Goal: Task Accomplishment & Management: Manage account settings

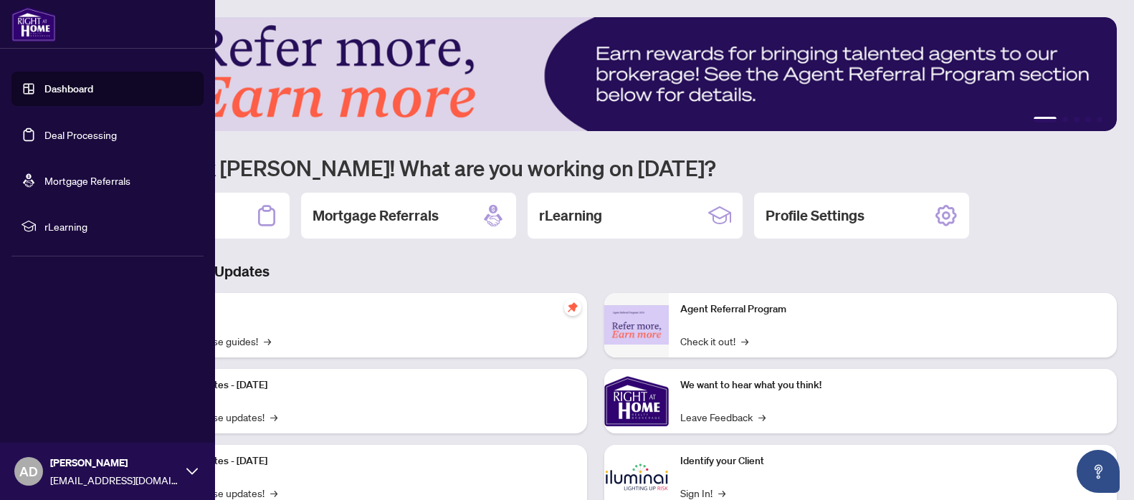
click at [72, 130] on link "Deal Processing" at bounding box center [80, 134] width 72 height 13
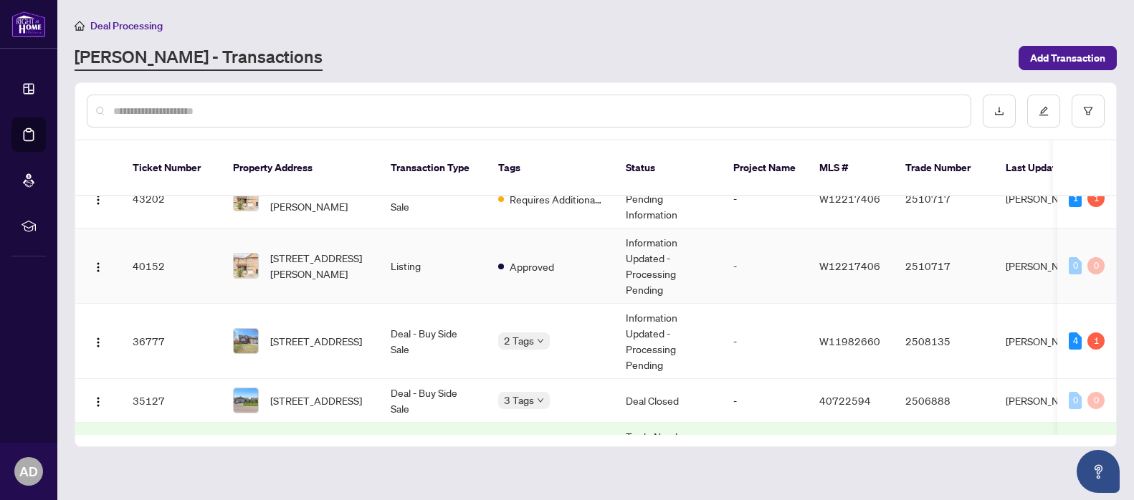
scroll to position [181, 0]
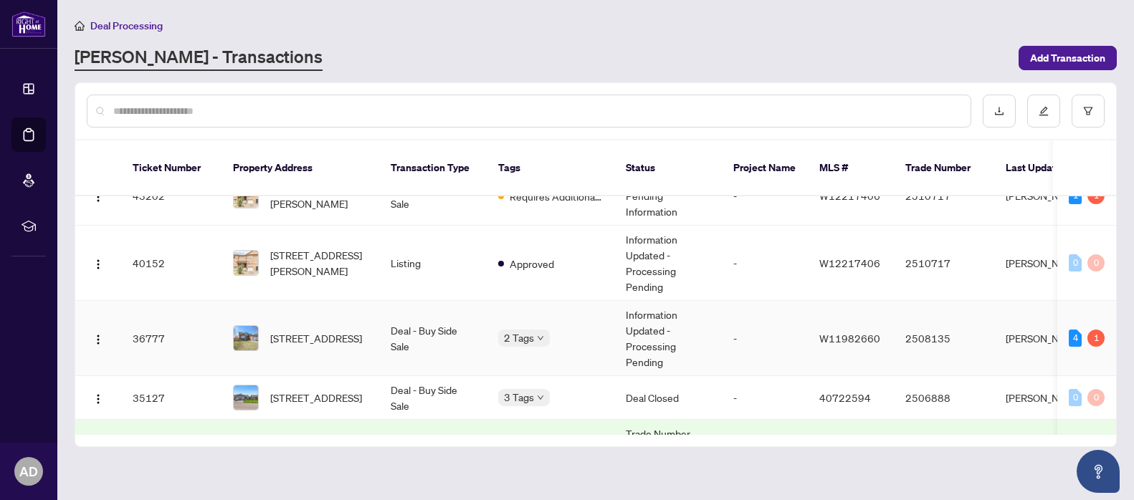
click at [664, 316] on td "Information Updated - Processing Pending" at bounding box center [668, 338] width 108 height 75
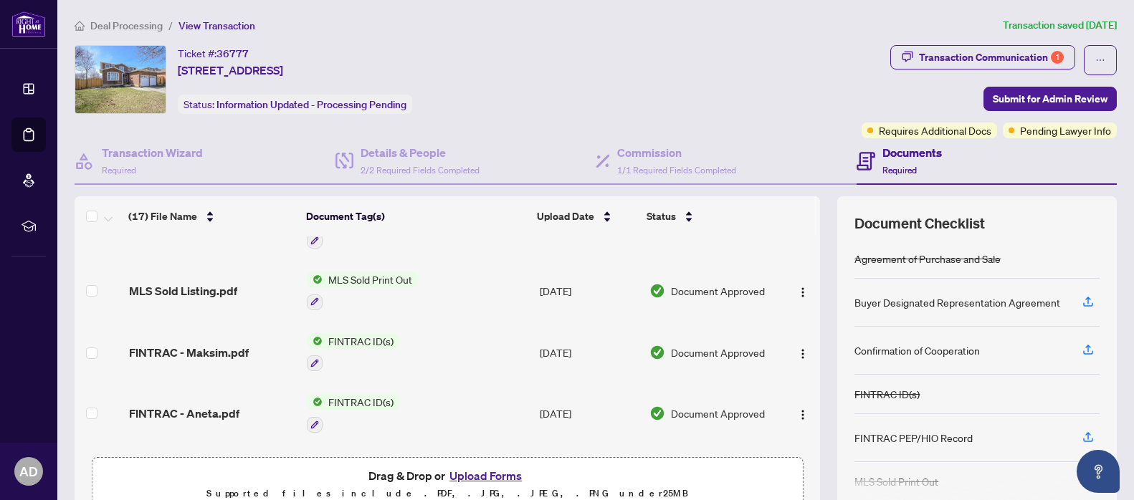
scroll to position [461, 0]
click at [482, 476] on button "Upload Forms" at bounding box center [485, 476] width 81 height 19
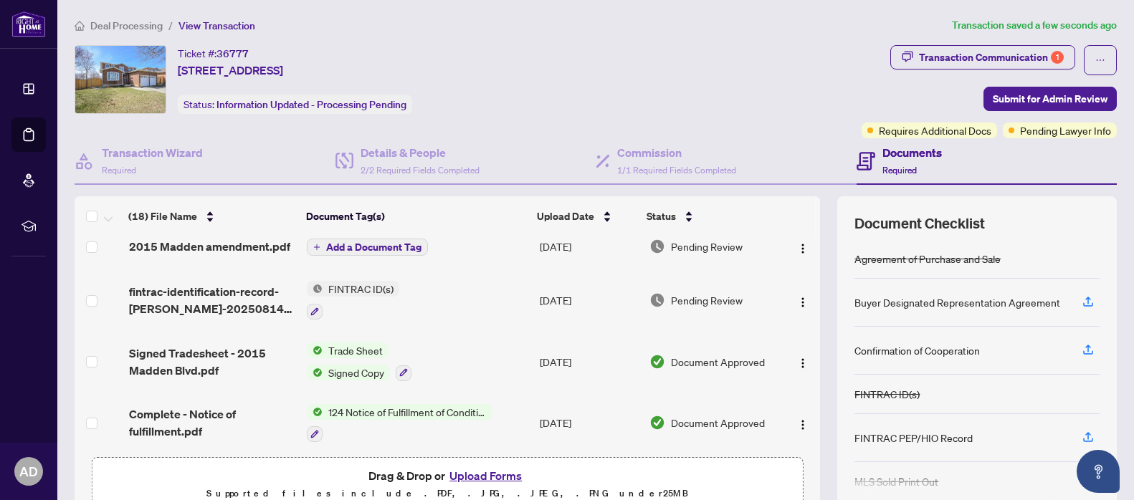
scroll to position [0, 0]
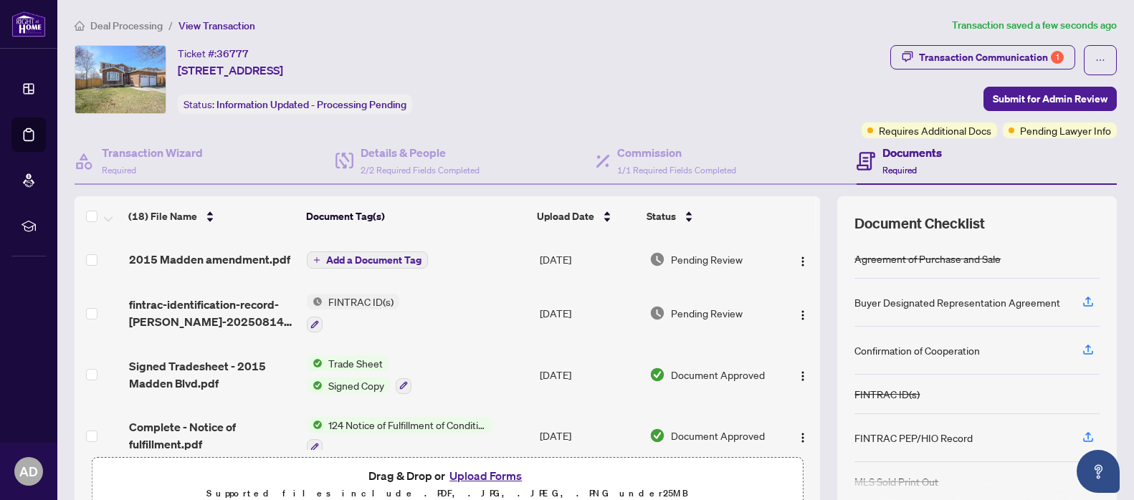
click at [394, 259] on span "Add a Document Tag" at bounding box center [373, 260] width 95 height 10
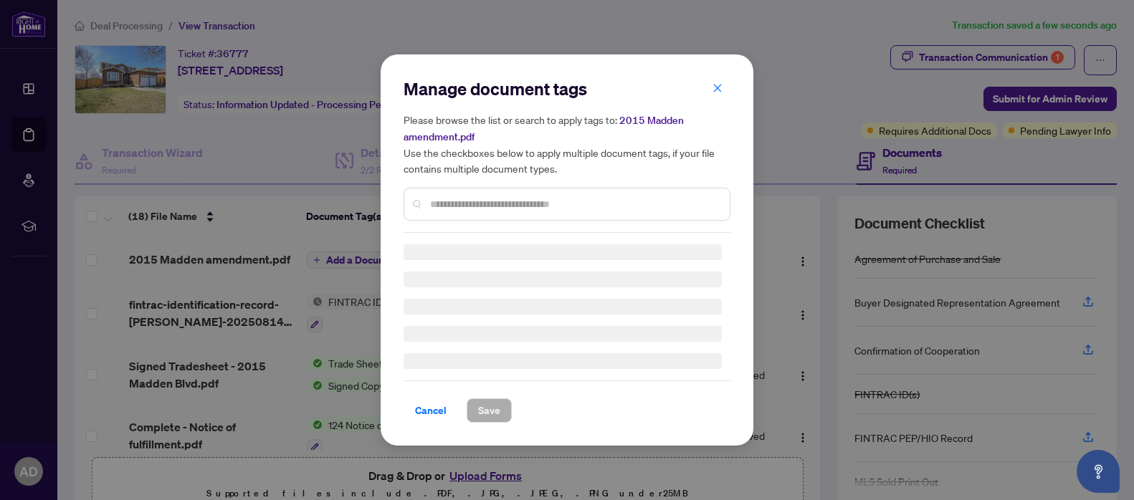
click at [540, 199] on div "Manage document tags Please browse the list or search to apply tags to: 2015 Ma…" at bounding box center [567, 155] width 327 height 156
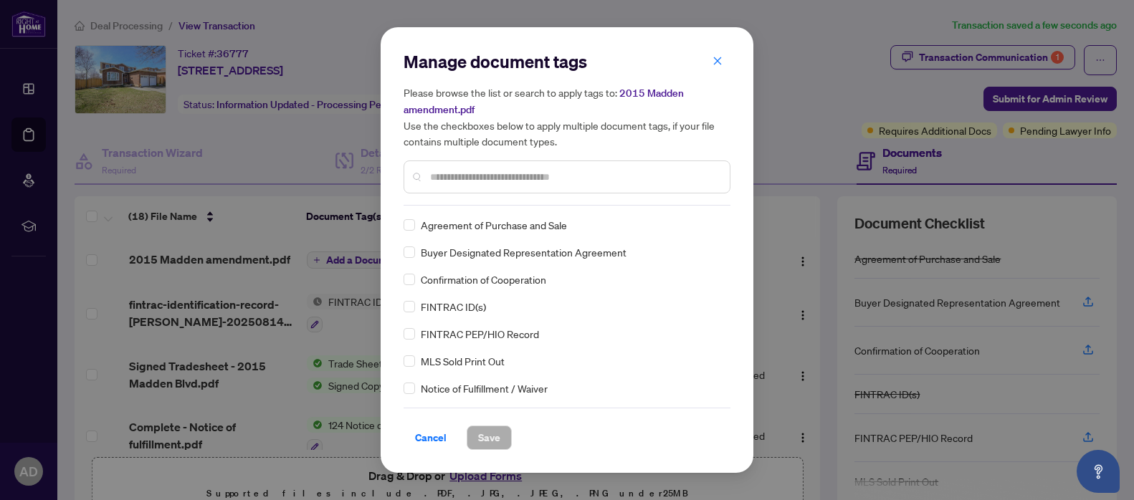
type input "*"
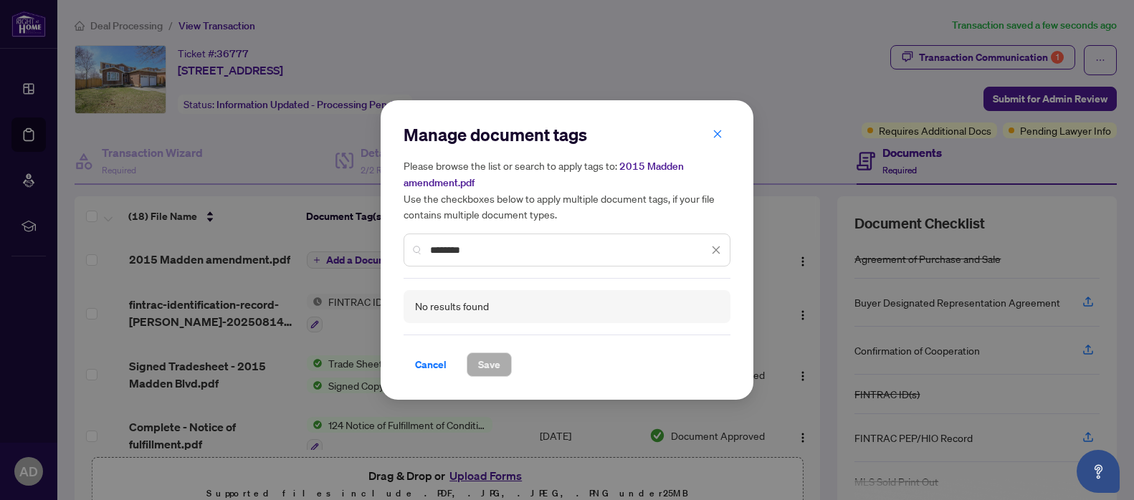
click at [455, 249] on input "********" at bounding box center [569, 250] width 278 height 16
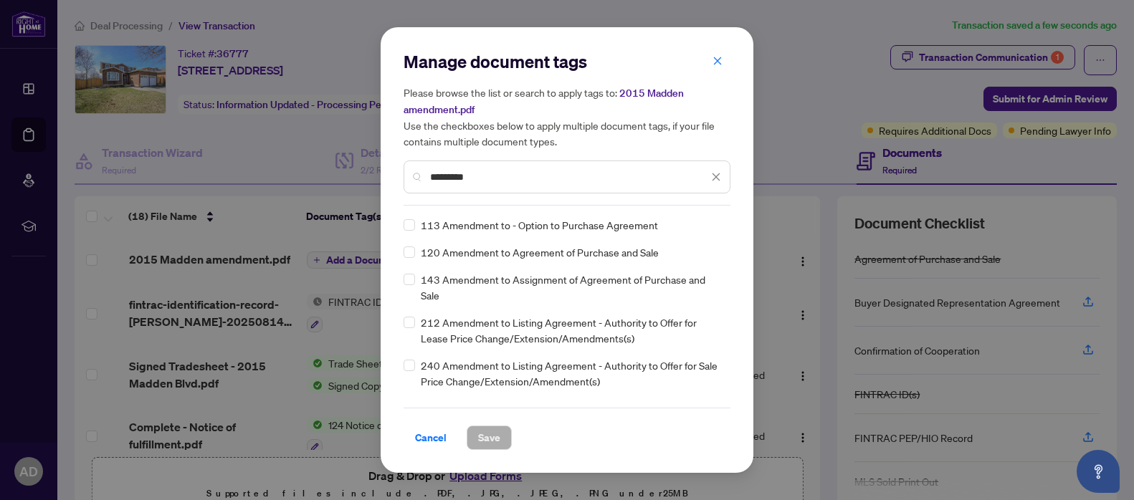
type input "*********"
click at [494, 435] on span "Save" at bounding box center [489, 438] width 22 height 23
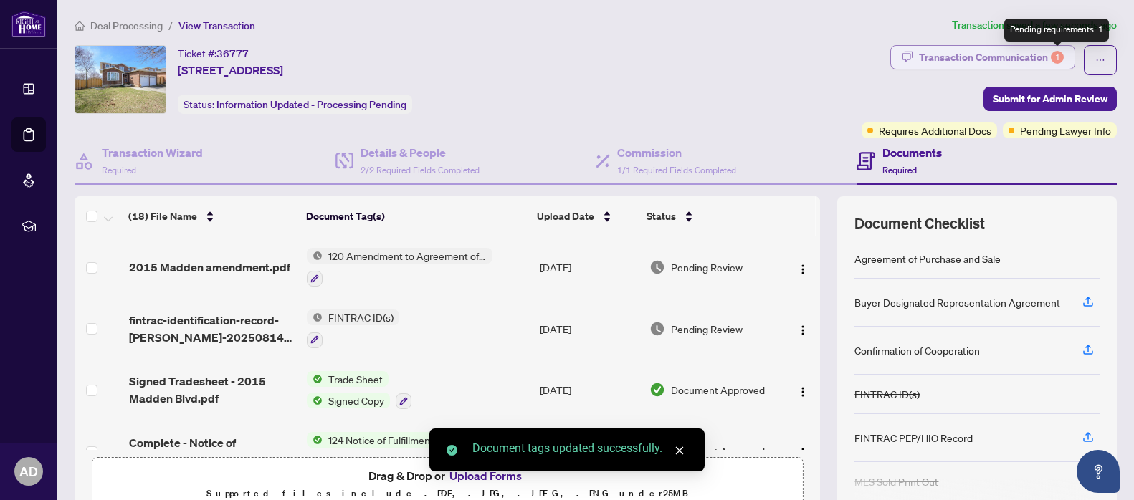
click at [1057, 58] on div "1" at bounding box center [1057, 57] width 13 height 13
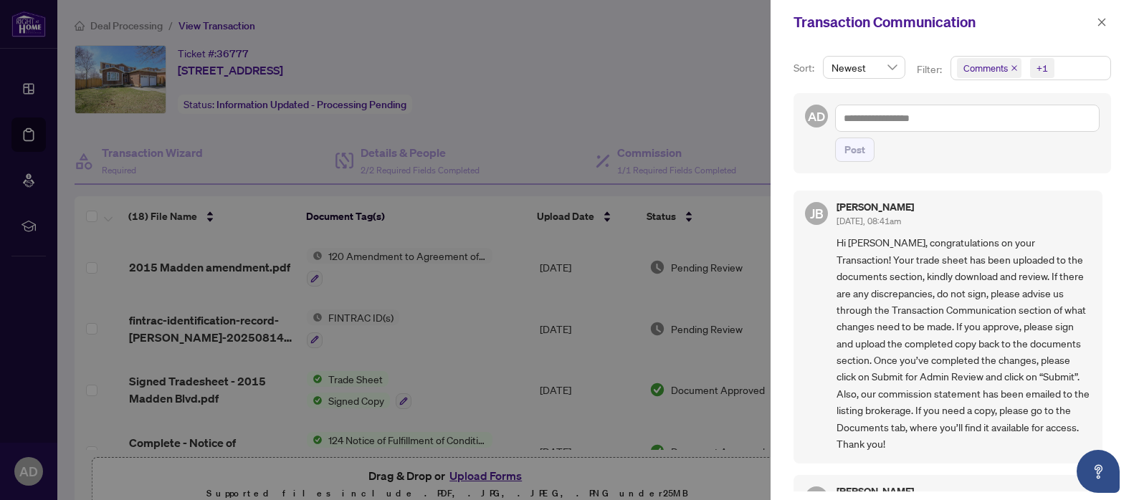
click at [1037, 68] on div "+1" at bounding box center [1042, 68] width 11 height 14
click at [963, 127] on span "Select Comments" at bounding box center [964, 127] width 11 height 11
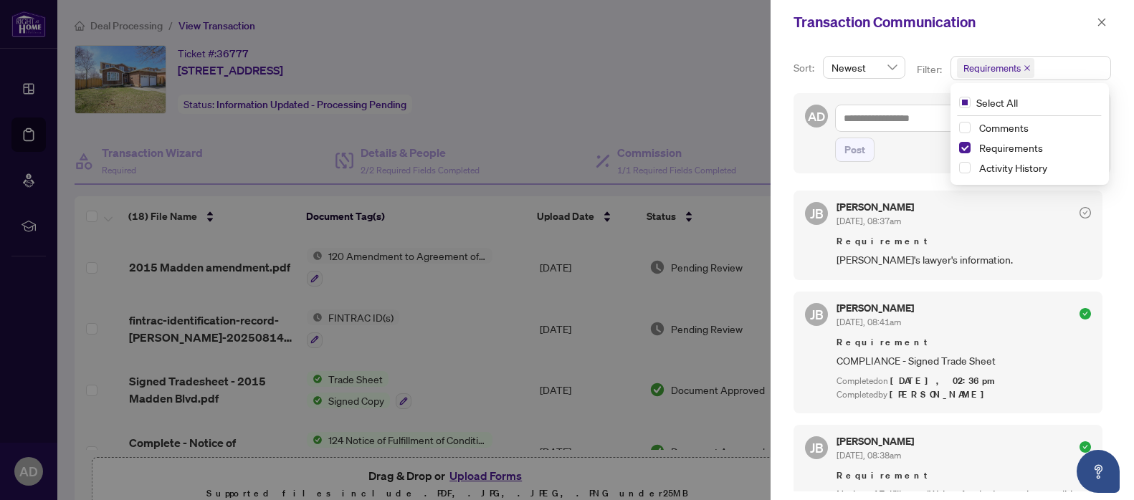
scroll to position [1, 0]
click at [1104, 23] on icon "close" at bounding box center [1102, 22] width 10 height 10
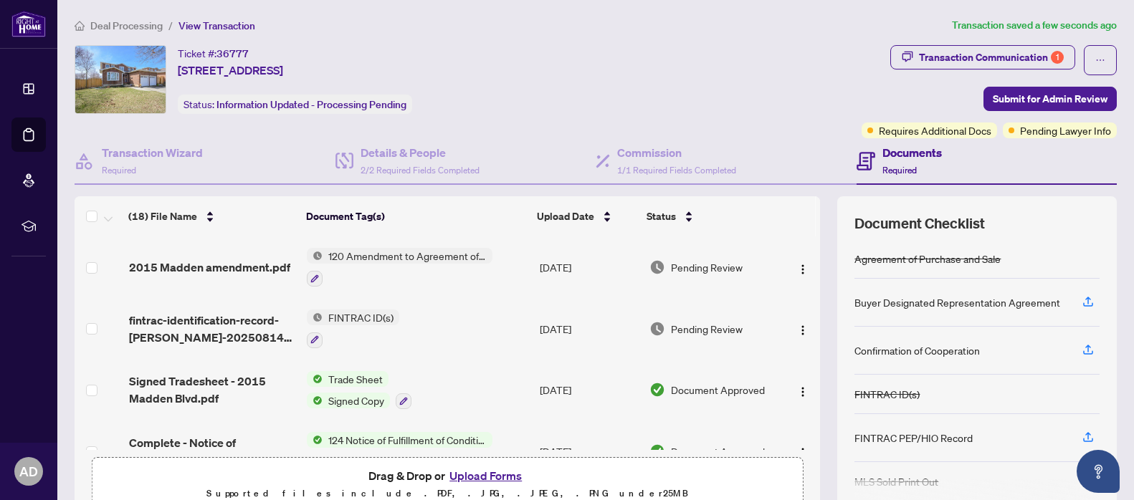
scroll to position [5, 0]
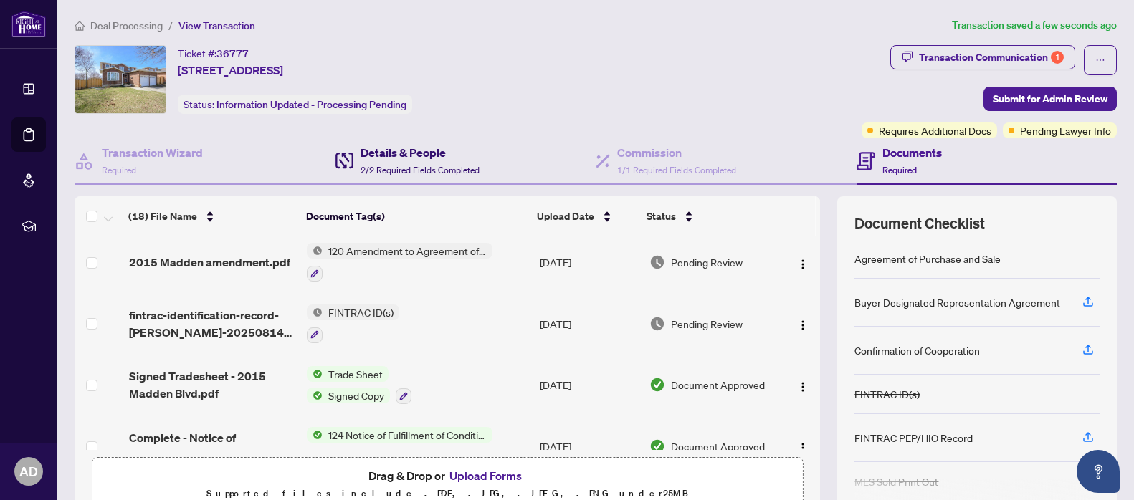
click at [416, 165] on span "2/2 Required Fields Completed" at bounding box center [420, 170] width 119 height 11
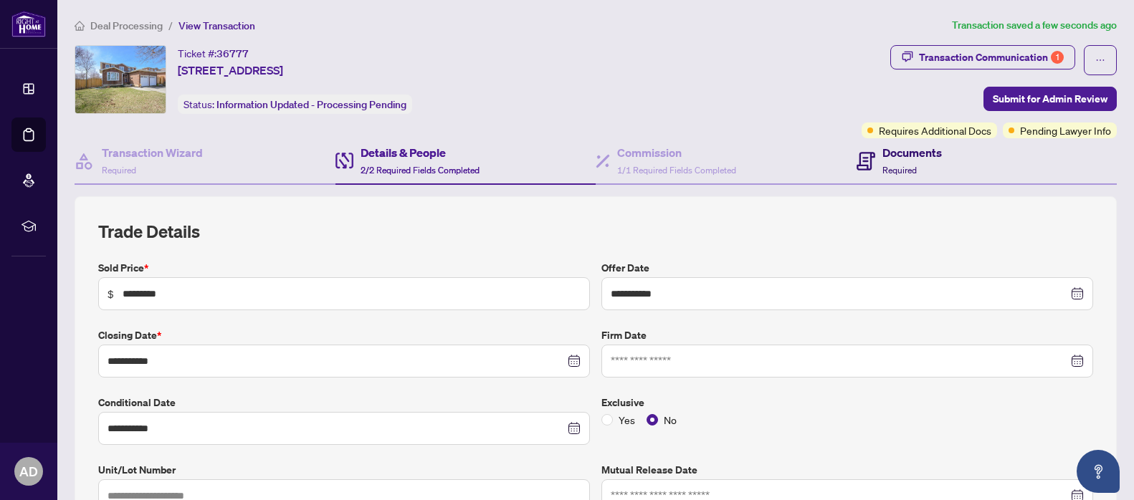
click at [910, 161] on div "Documents Required" at bounding box center [911, 161] width 59 height 34
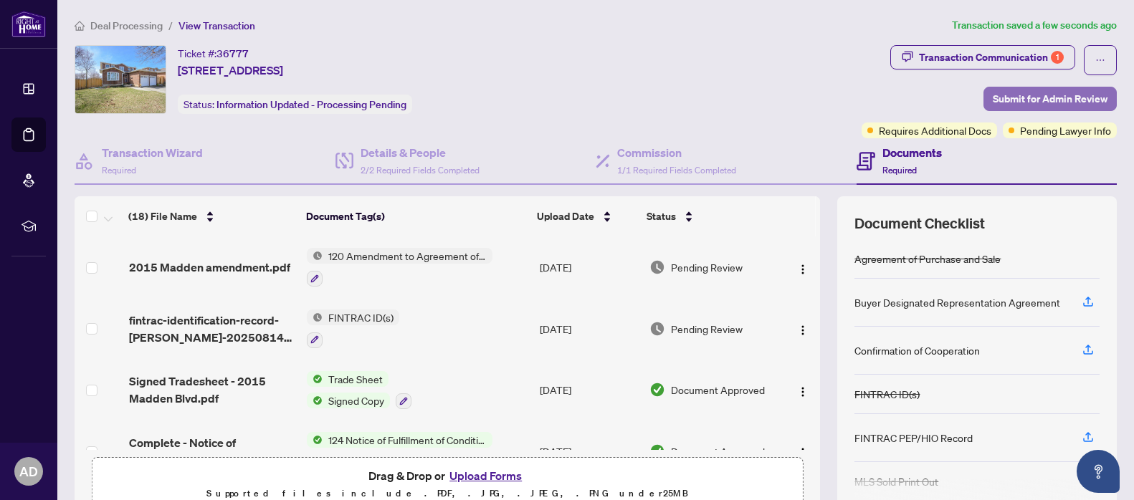
click at [1034, 103] on span "Submit for Admin Review" at bounding box center [1050, 98] width 115 height 23
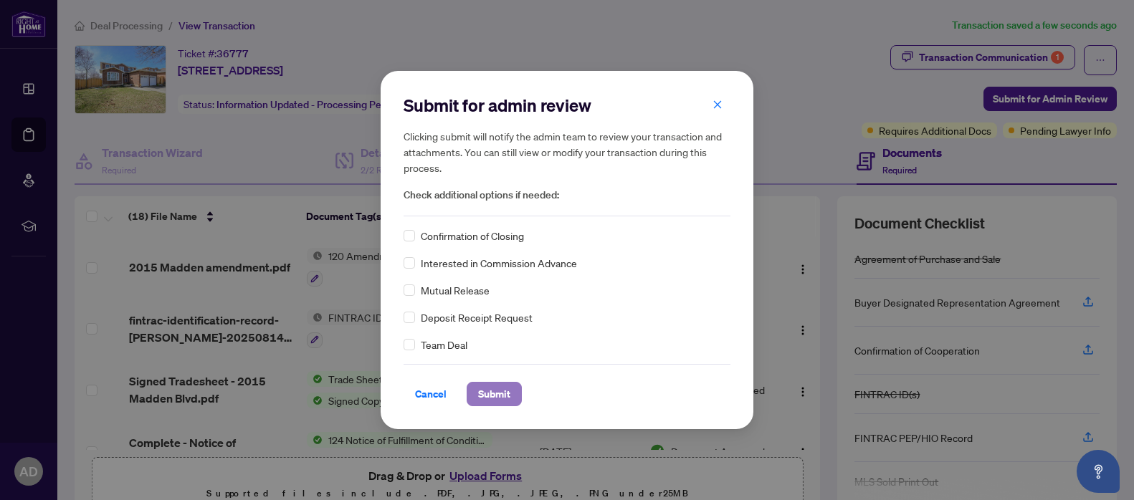
click at [497, 394] on span "Submit" at bounding box center [494, 394] width 32 height 23
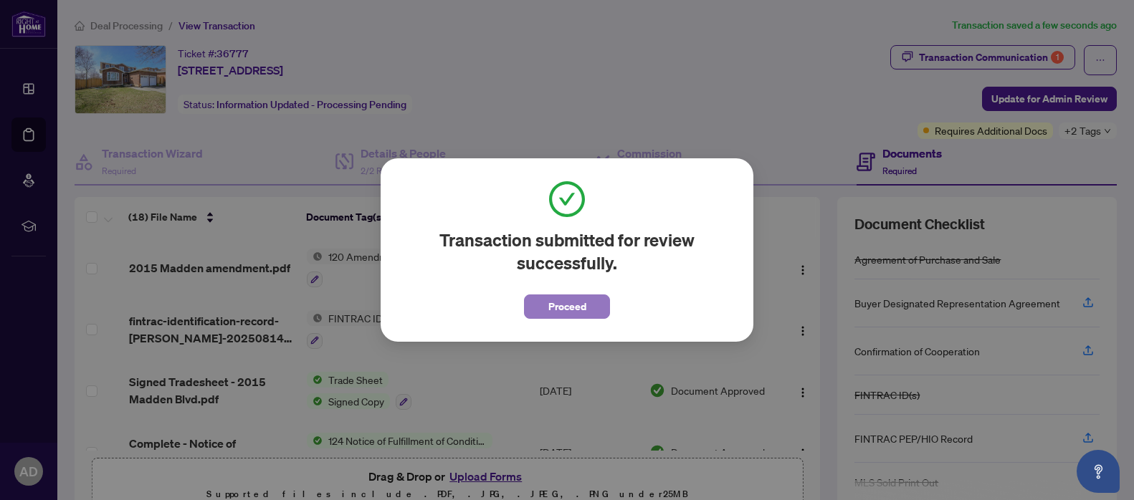
click at [549, 305] on span "Proceed" at bounding box center [567, 306] width 38 height 23
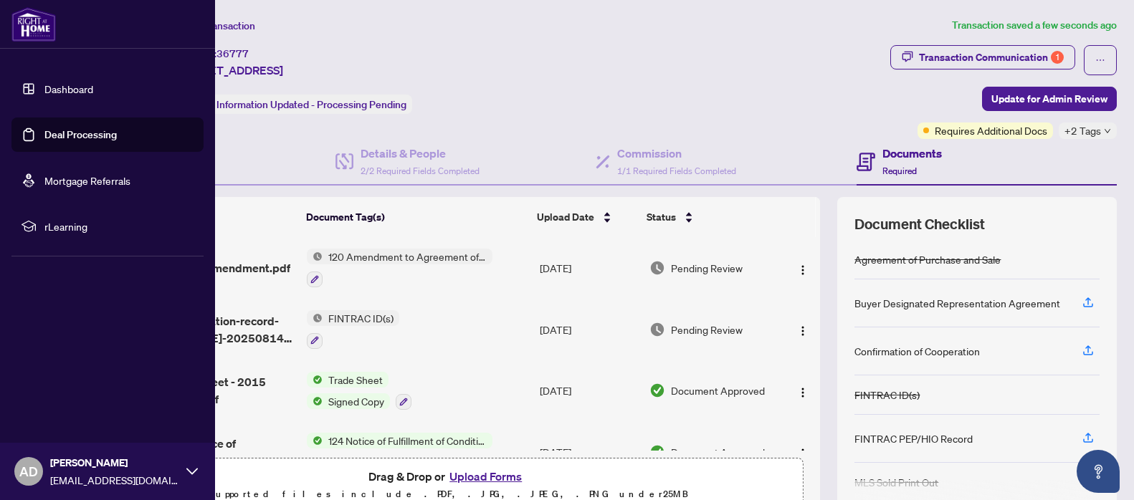
click at [69, 130] on link "Deal Processing" at bounding box center [80, 134] width 72 height 13
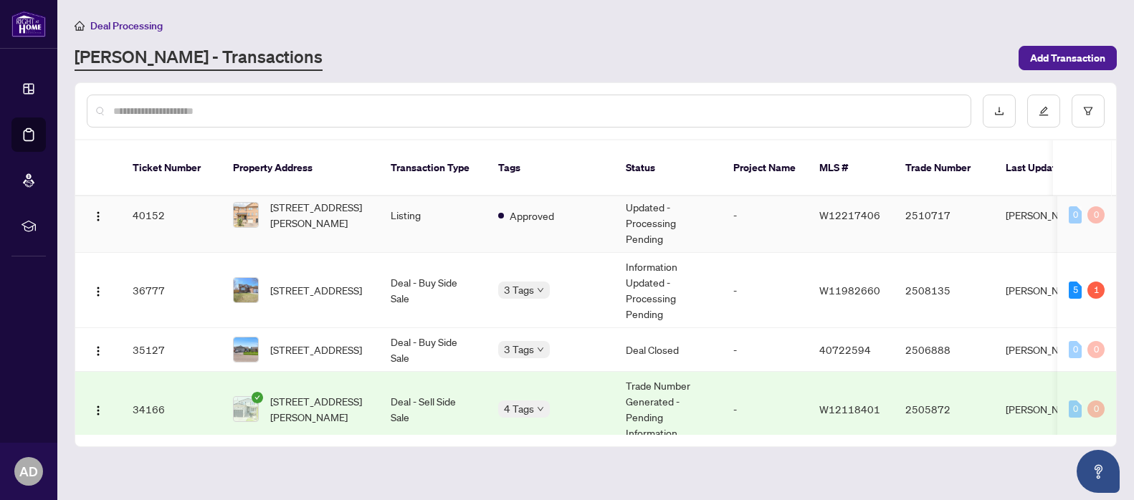
scroll to position [234, 0]
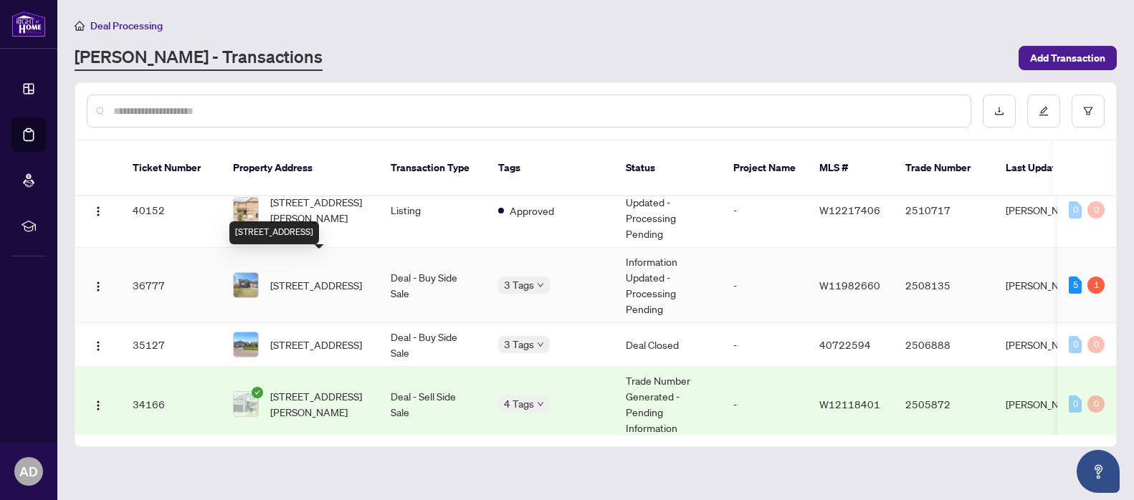
click at [287, 277] on span "2015 Madden Blvd, Oakville, Ontario L6H 3L7, Canada" at bounding box center [316, 285] width 92 height 16
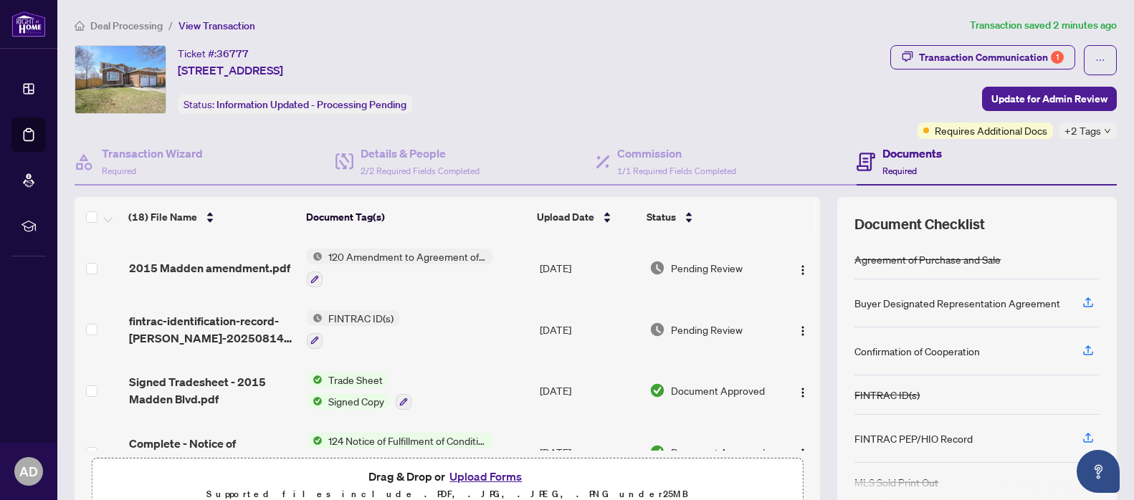
click at [1006, 131] on span "Requires Additional Docs" at bounding box center [991, 131] width 113 height 16
click at [1003, 62] on div "Transaction Communication 1" at bounding box center [991, 57] width 145 height 23
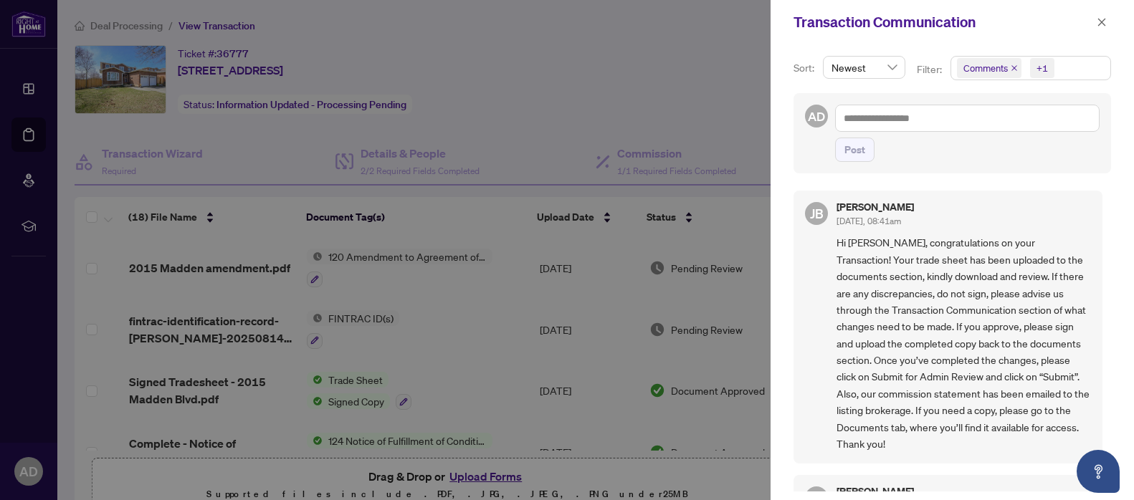
click at [1043, 68] on div "+1" at bounding box center [1042, 68] width 11 height 14
click at [964, 130] on span "Select Comments" at bounding box center [964, 127] width 11 height 11
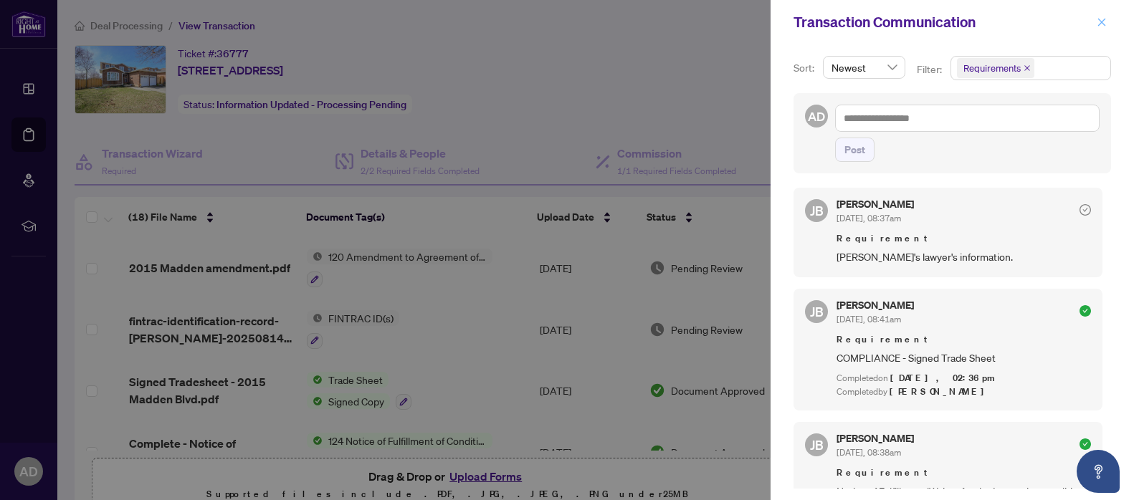
click at [1103, 22] on icon "close" at bounding box center [1102, 22] width 10 height 10
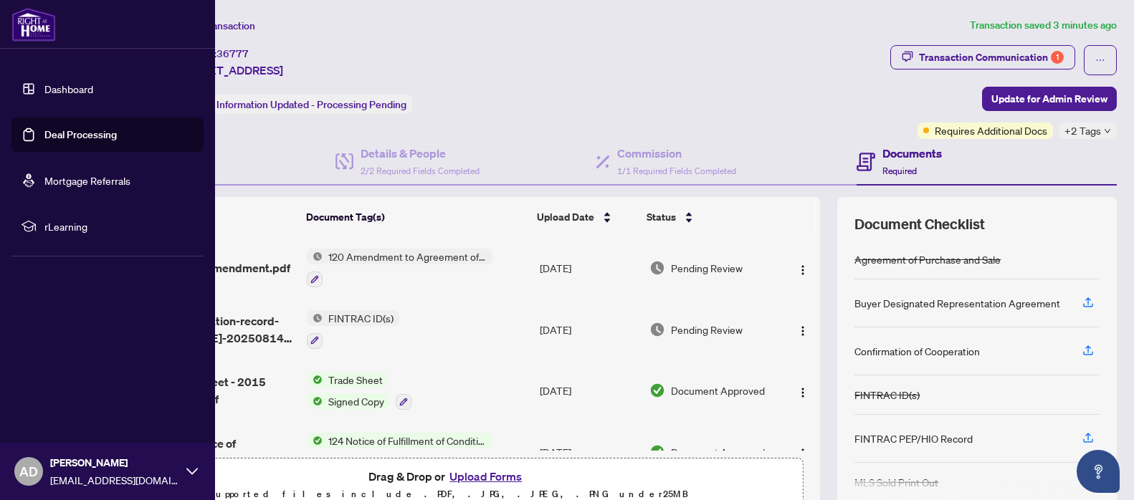
click at [64, 140] on link "Deal Processing" at bounding box center [80, 134] width 72 height 13
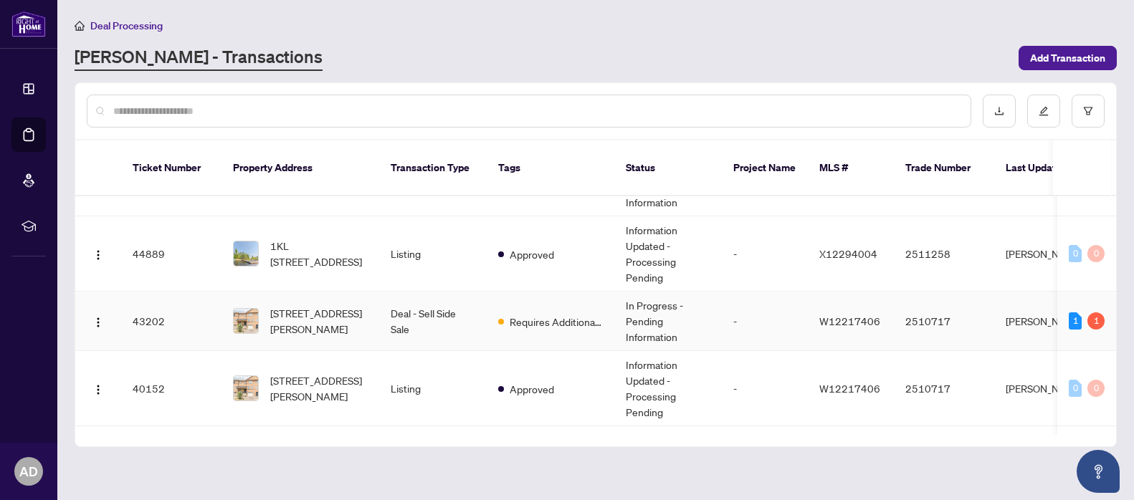
scroll to position [56, 0]
click at [316, 305] on span "2515 Gill Cres, Oakville, Ontario L6H 6R8, Canada" at bounding box center [318, 321] width 97 height 32
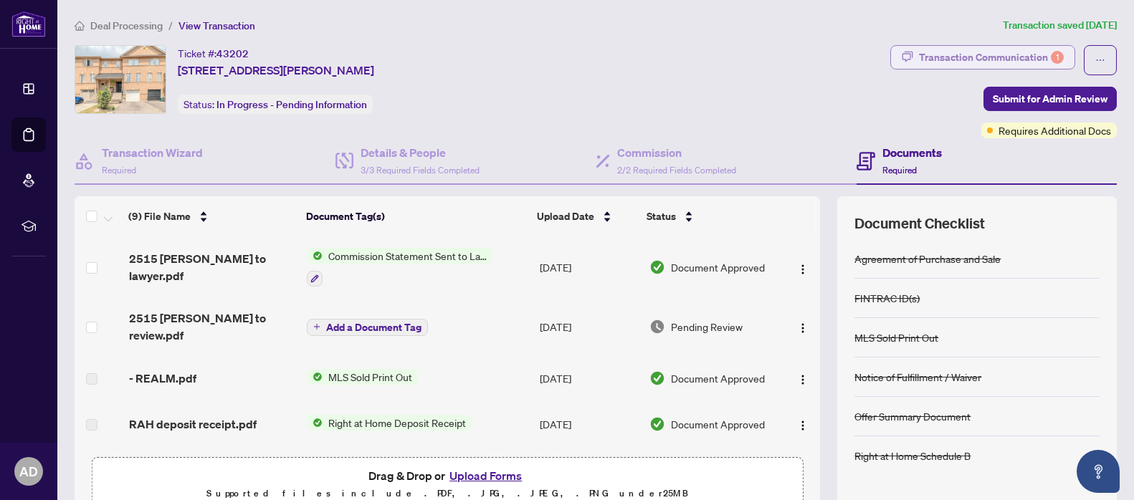
click at [1048, 50] on div "Transaction Communication 1" at bounding box center [991, 57] width 145 height 23
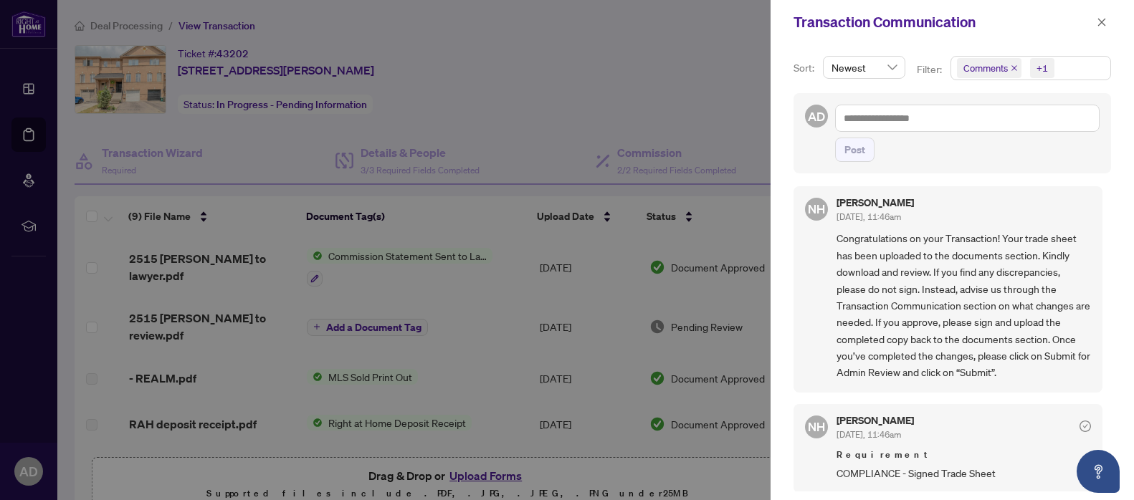
scroll to position [3, 0]
click at [1037, 70] on div "+1" at bounding box center [1042, 68] width 11 height 14
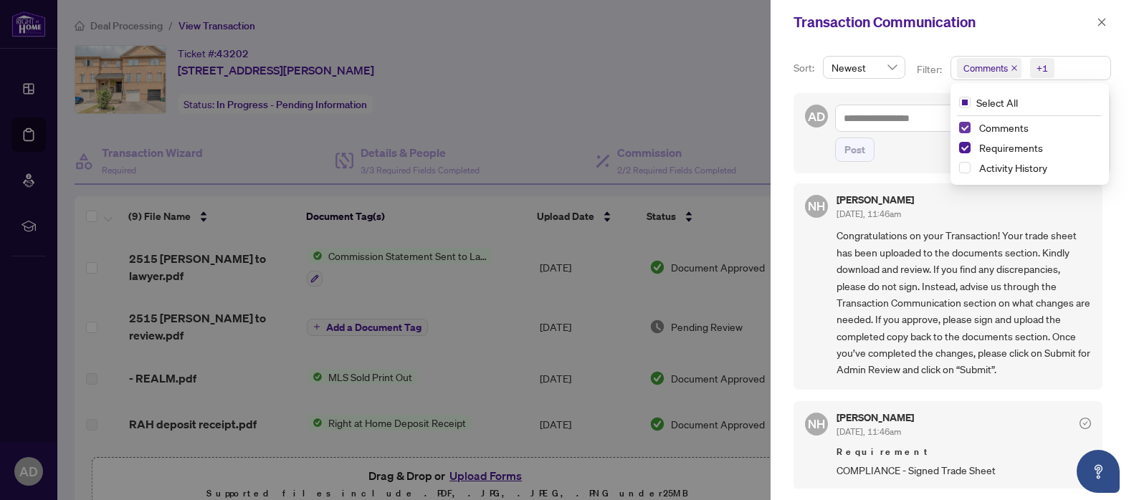
click at [963, 125] on span "Select Comments" at bounding box center [964, 127] width 11 height 11
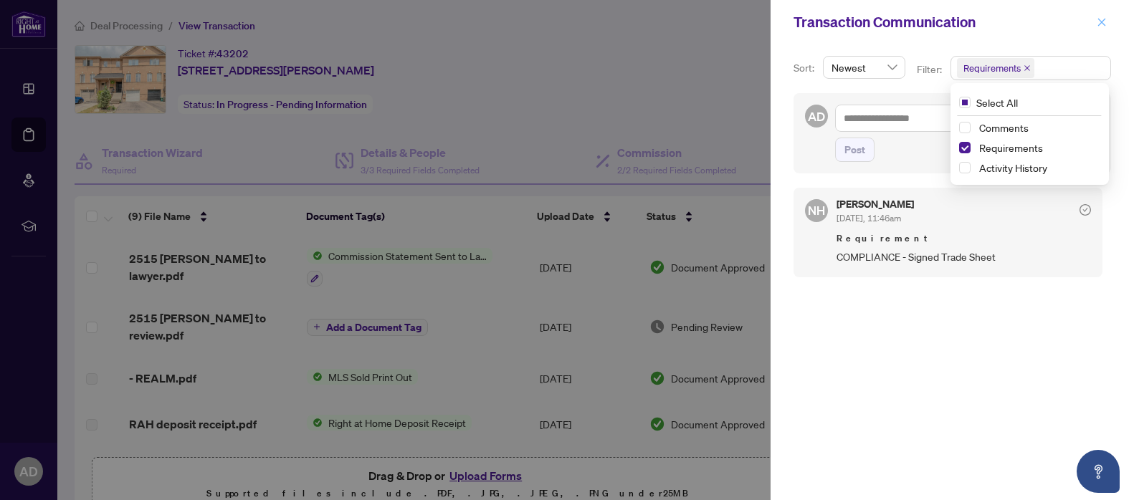
click at [1095, 25] on button "button" at bounding box center [1101, 22] width 19 height 17
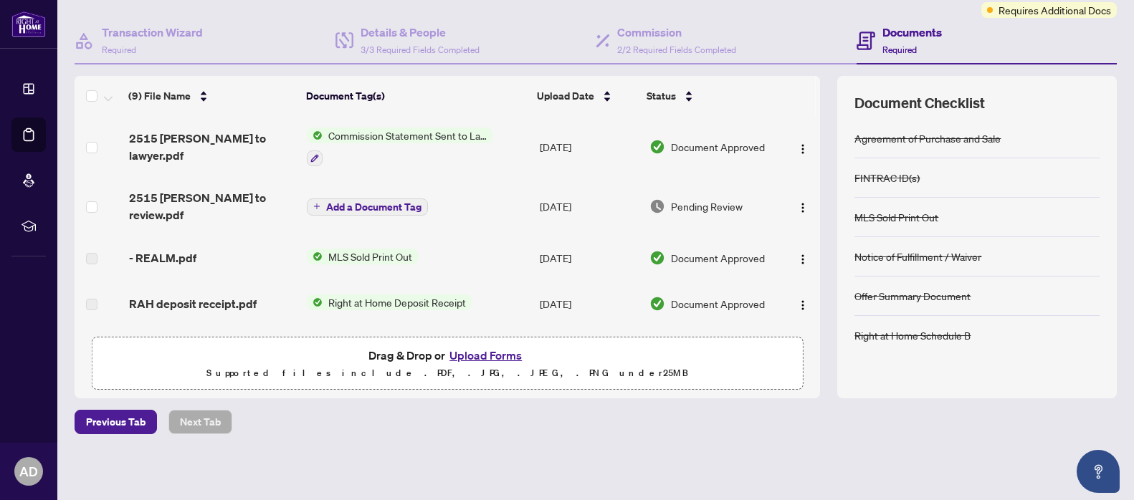
click at [386, 204] on span "Add a Document Tag" at bounding box center [373, 207] width 95 height 10
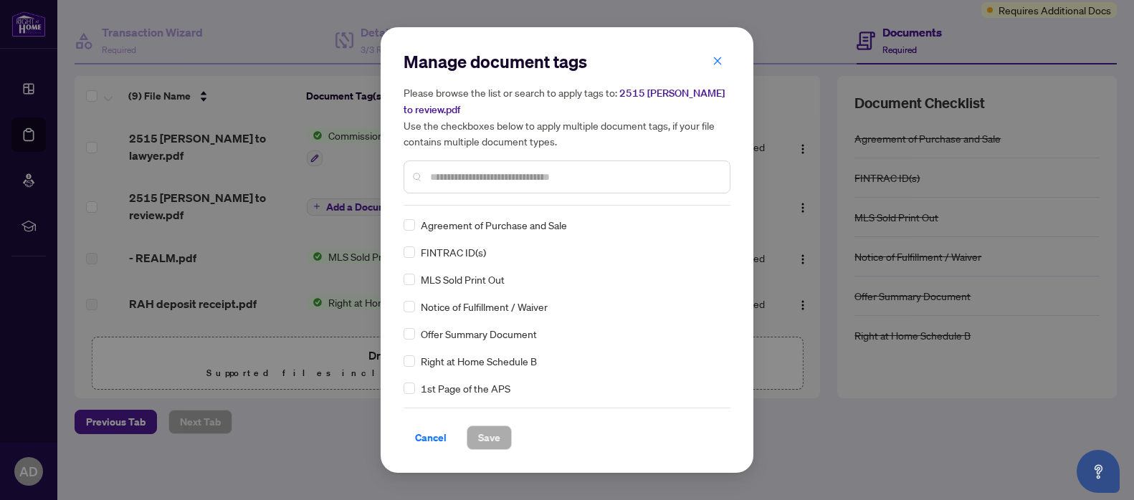
click at [718, 60] on icon "close" at bounding box center [718, 61] width 10 height 10
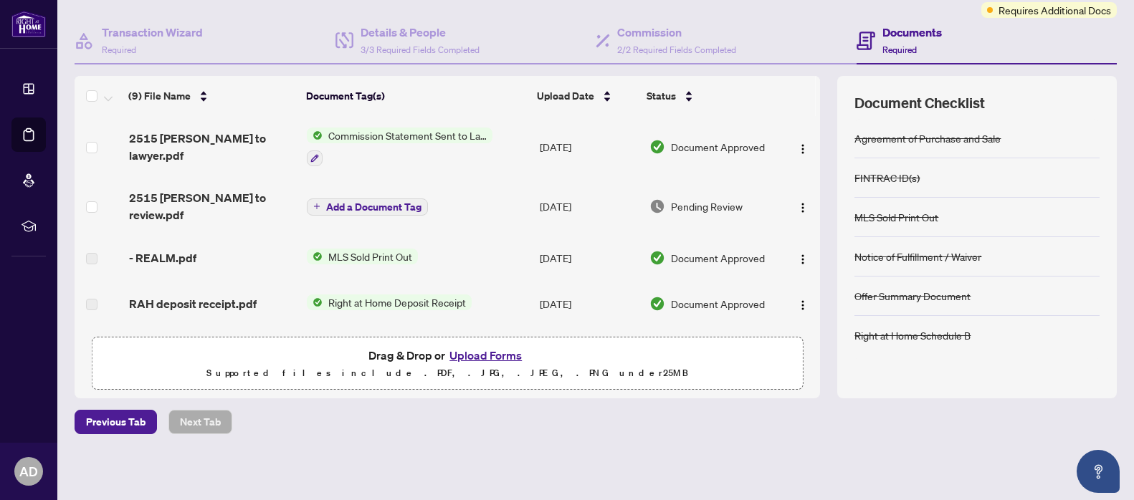
click at [201, 198] on span "2515 Gill Cres-Alex to review.pdf" at bounding box center [212, 206] width 166 height 34
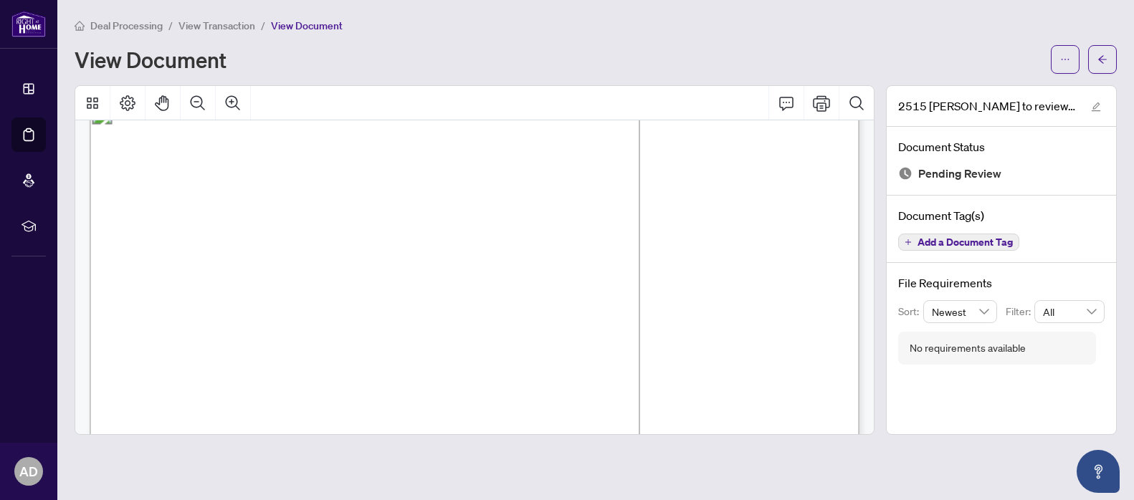
scroll to position [37, 0]
click at [1066, 54] on icon "ellipsis" at bounding box center [1065, 59] width 10 height 10
click at [978, 90] on span "Download" at bounding box center [1013, 90] width 109 height 16
click at [1113, 60] on button "button" at bounding box center [1102, 59] width 29 height 29
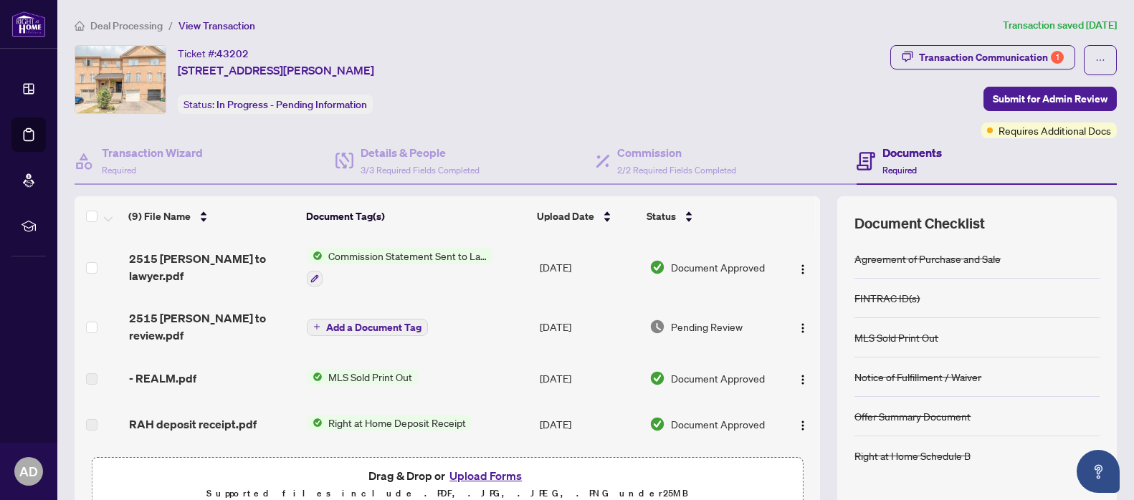
click at [475, 472] on button "Upload Forms" at bounding box center [485, 476] width 81 height 19
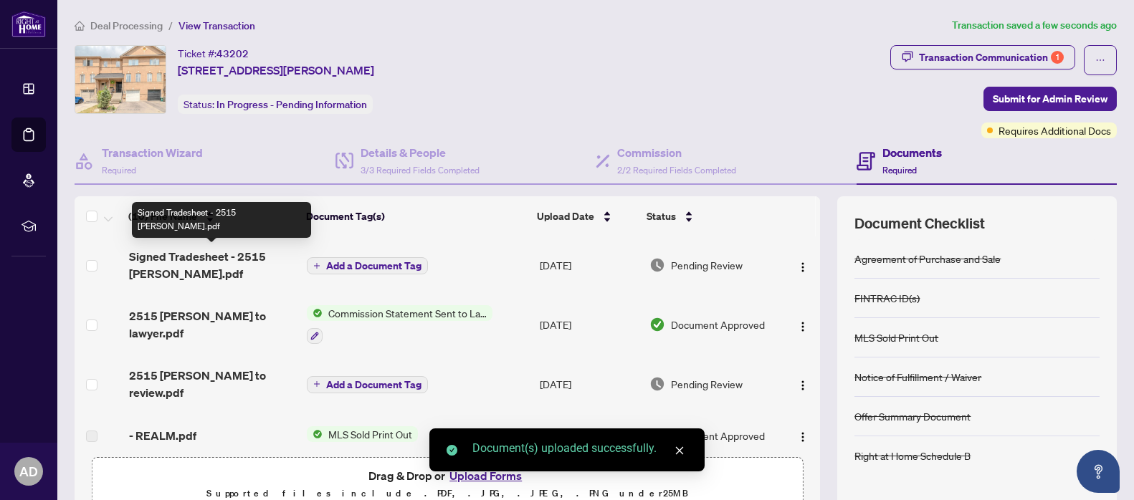
click at [158, 254] on span "Signed Tradesheet - 2515 Gill Cres.pdf" at bounding box center [212, 265] width 166 height 34
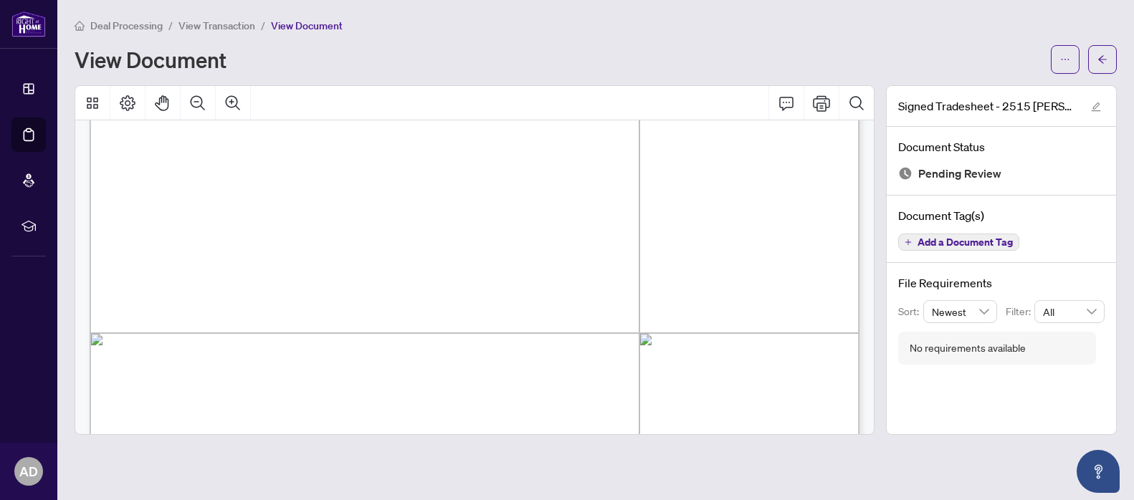
scroll to position [347, 0]
click at [1006, 244] on span "Add a Document Tag" at bounding box center [965, 242] width 95 height 10
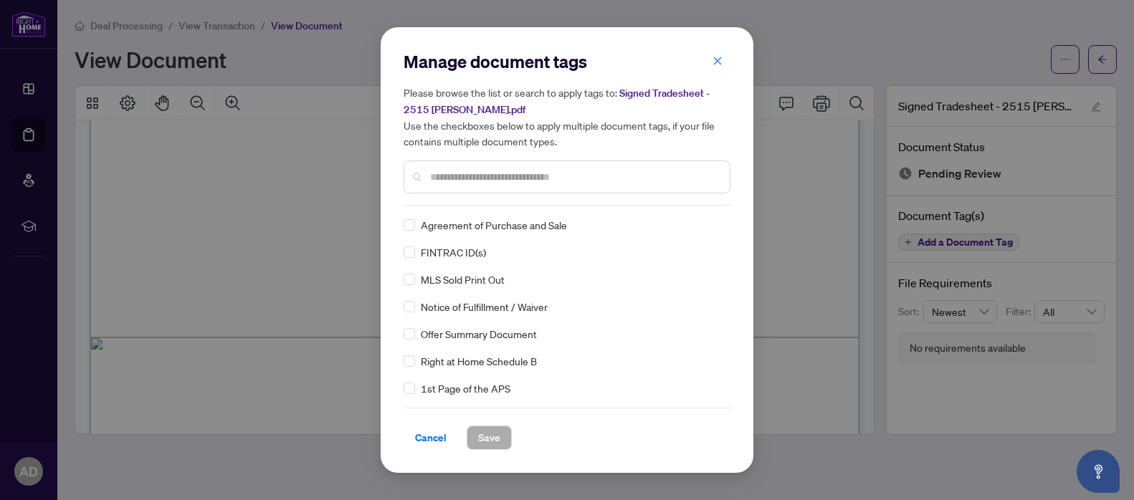
click at [591, 175] on input "text" at bounding box center [574, 177] width 288 height 16
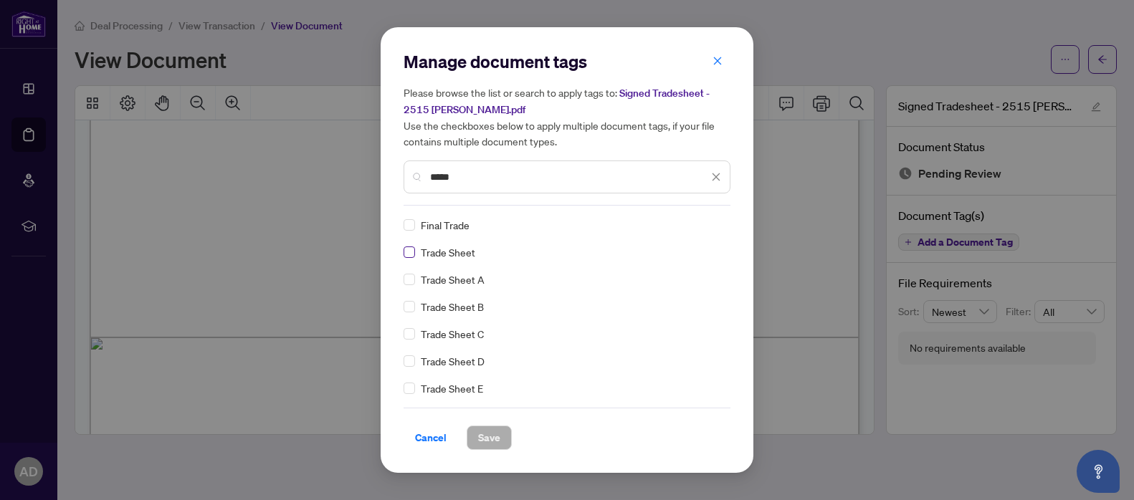
type input "*****"
click at [488, 437] on span "Save" at bounding box center [489, 438] width 22 height 23
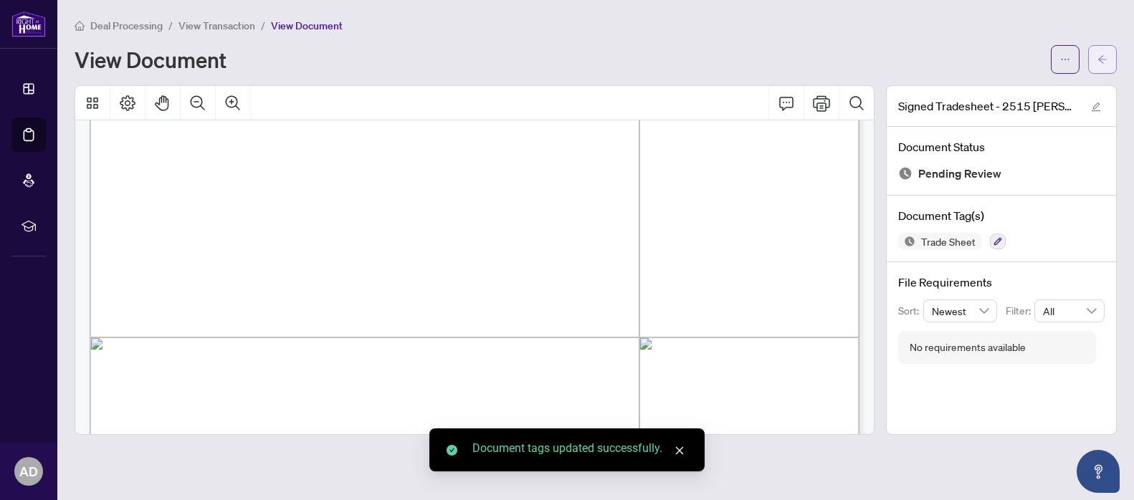
click at [1110, 62] on button "button" at bounding box center [1102, 59] width 29 height 29
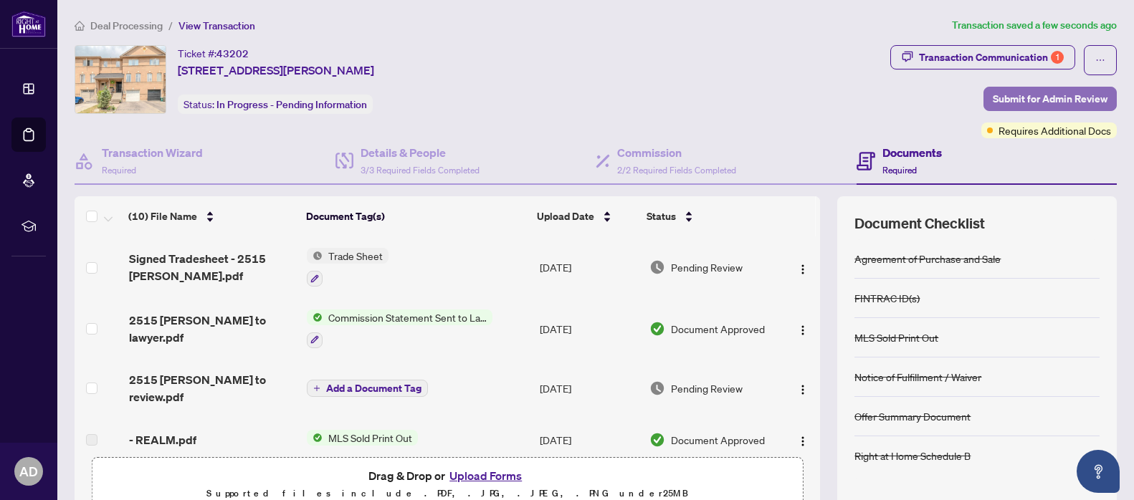
click at [1034, 97] on span "Submit for Admin Review" at bounding box center [1050, 98] width 115 height 23
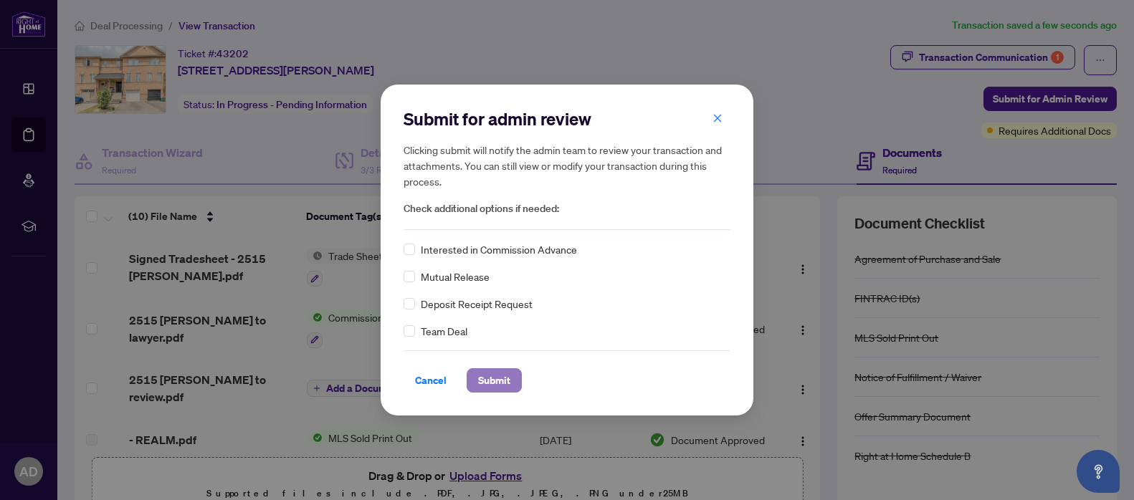
click at [511, 377] on button "Submit" at bounding box center [494, 380] width 55 height 24
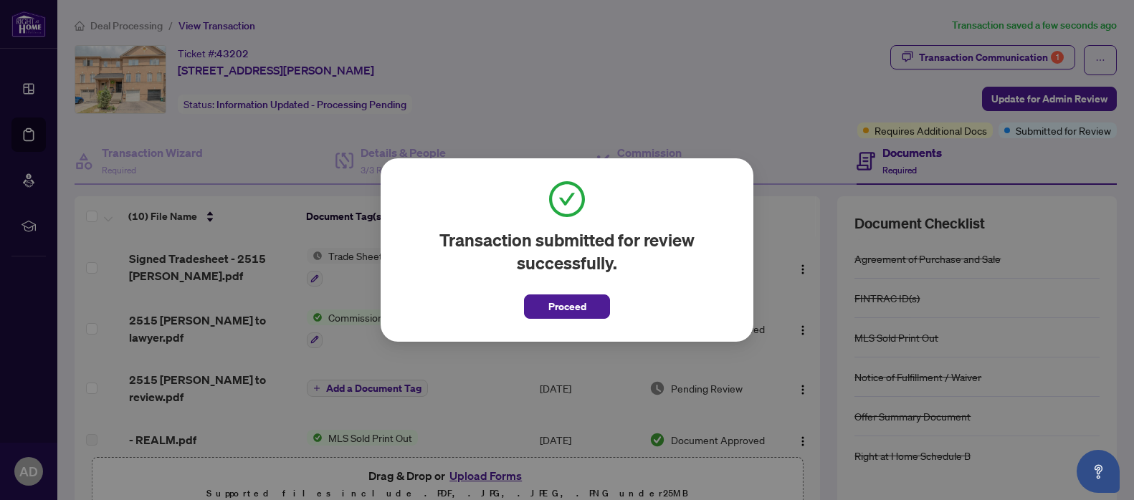
click at [576, 319] on div "Transaction submitted for review successfully. Proceed Cancel OK" at bounding box center [567, 250] width 373 height 184
click at [580, 308] on span "Proceed" at bounding box center [567, 306] width 38 height 23
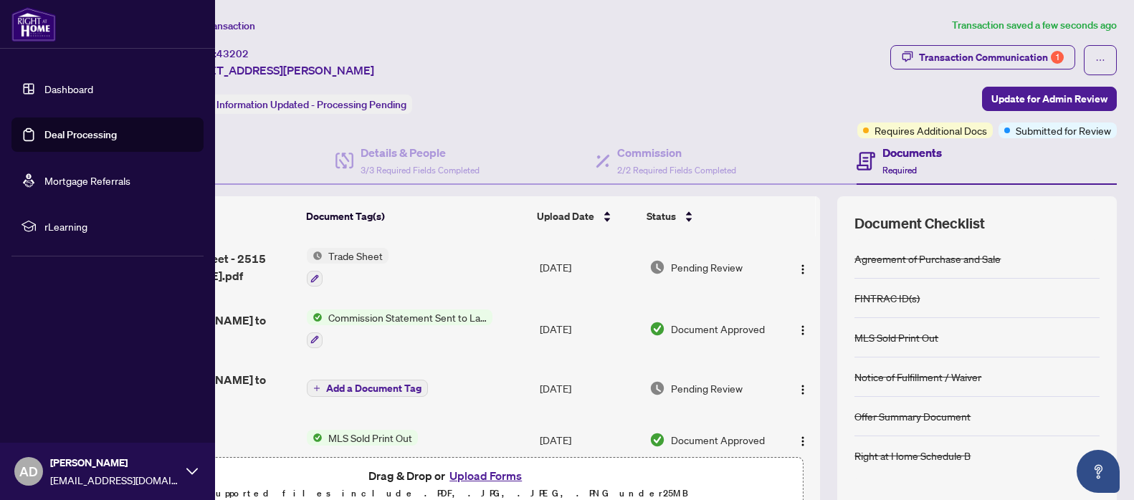
click at [53, 140] on link "Deal Processing" at bounding box center [80, 134] width 72 height 13
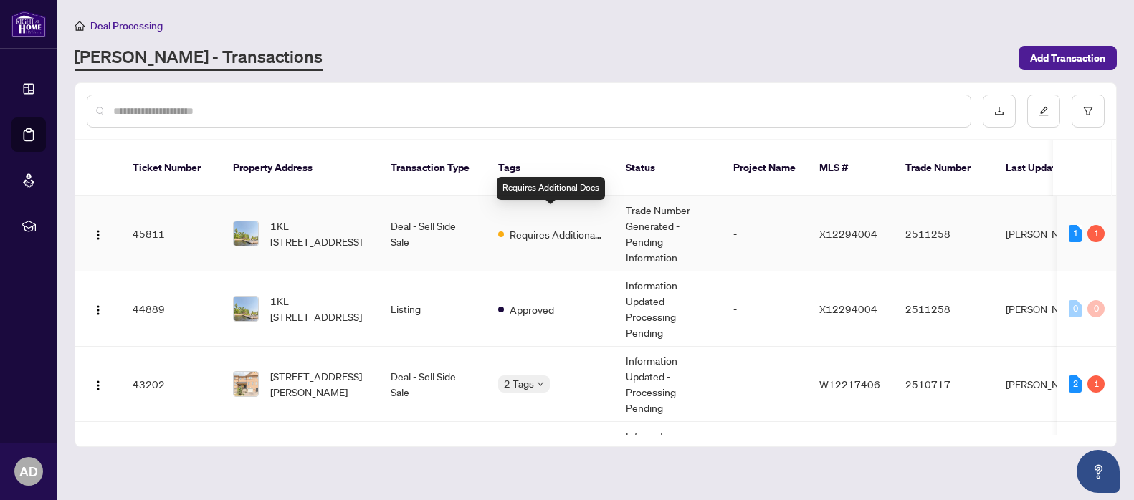
click at [568, 227] on span "Requires Additional Docs" at bounding box center [556, 235] width 93 height 16
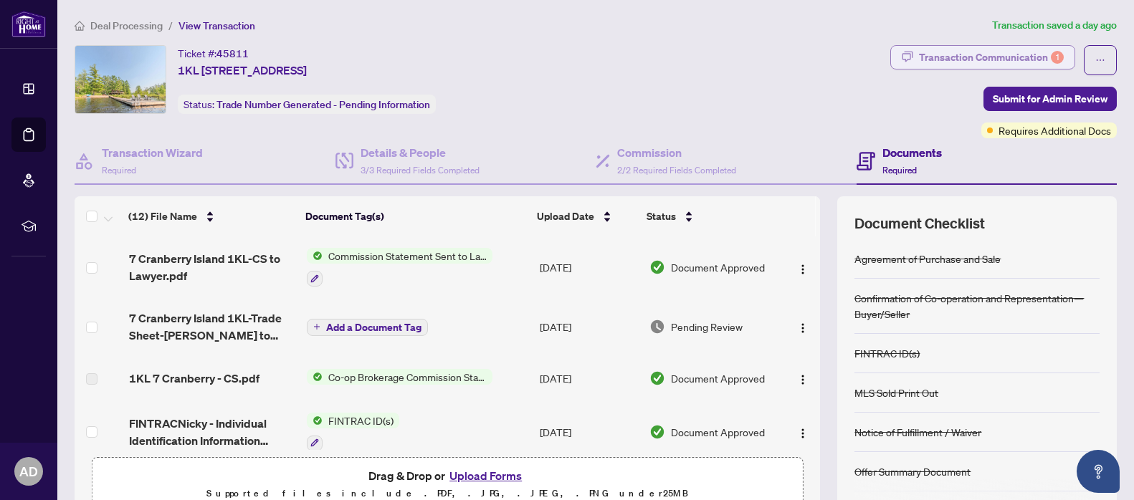
click at [1039, 51] on div "Transaction Communication 1" at bounding box center [991, 57] width 145 height 23
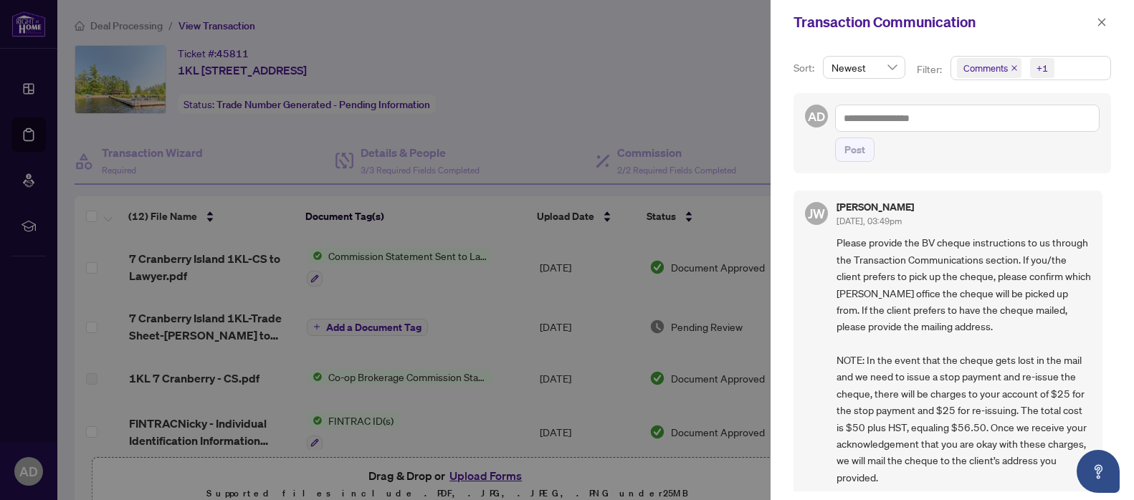
click at [1044, 70] on div "+1" at bounding box center [1042, 68] width 11 height 14
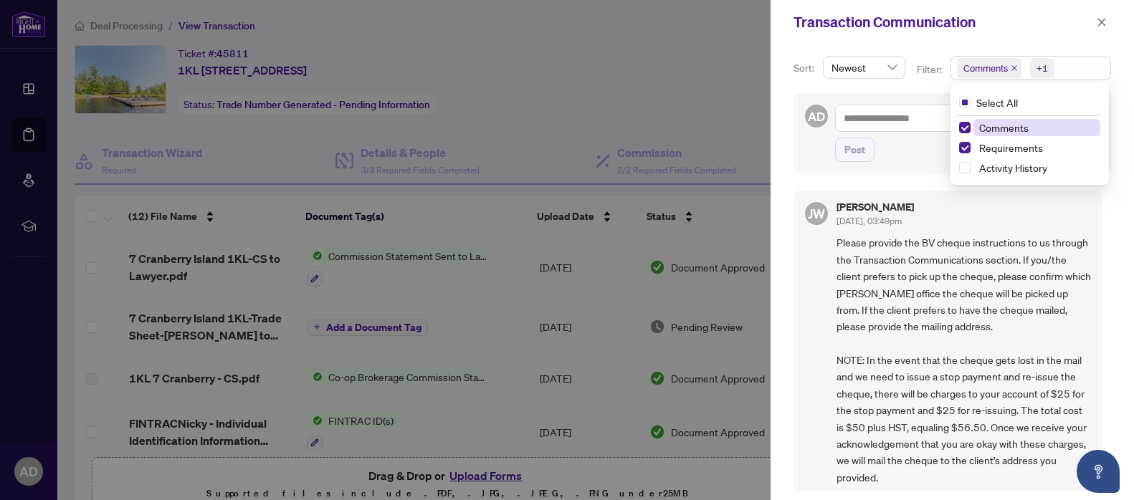
click at [979, 128] on span "Comments" at bounding box center [1003, 127] width 49 height 13
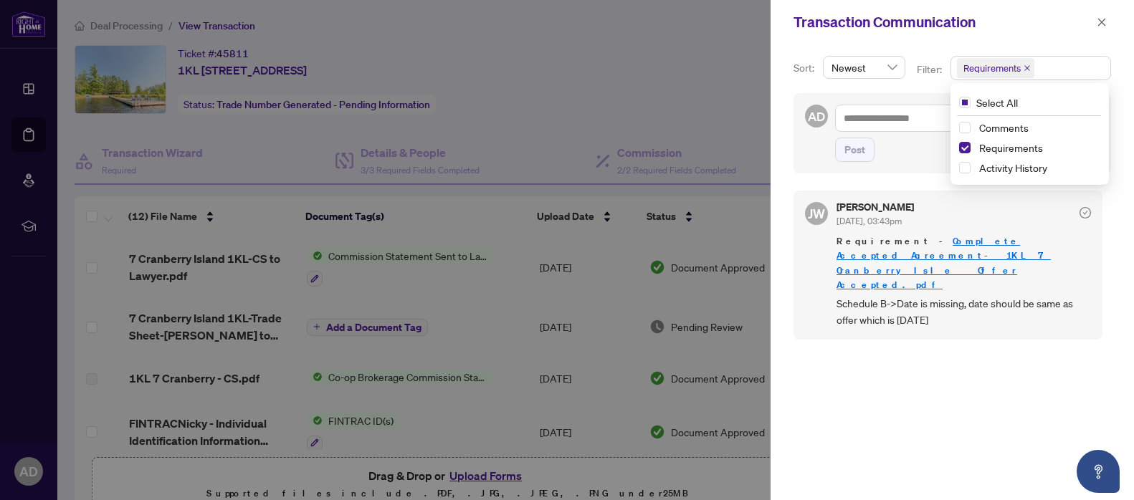
click at [943, 337] on div "JW Jocelyne Wong Aug/15/2025, 03:43pm Requirement - Complete Accepted Agreement…" at bounding box center [953, 337] width 318 height 310
click at [930, 242] on link "Complete Accepted Agreement- 1KL 7 Cranberry Isle _ Offer Accepted.pdf" at bounding box center [944, 262] width 214 height 55
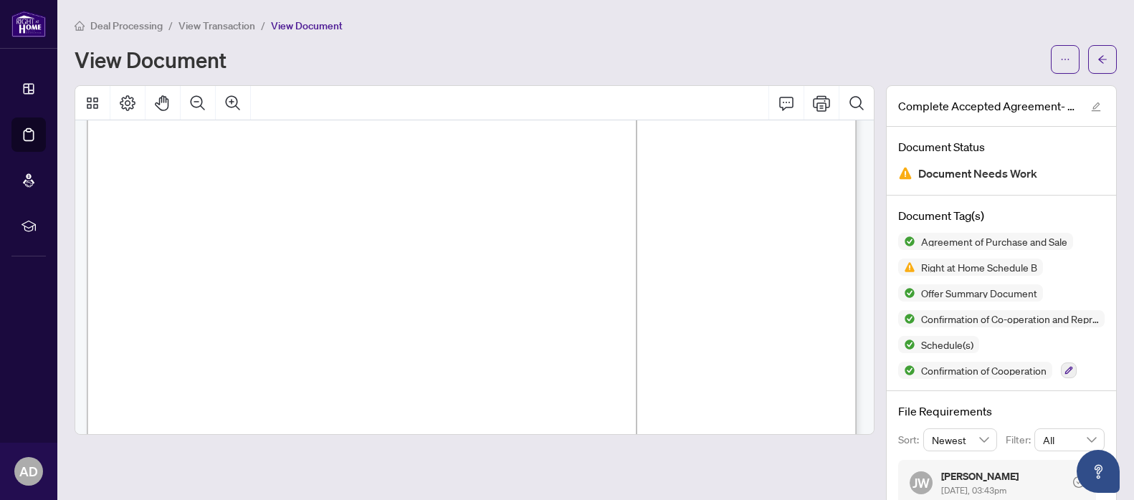
scroll to position [8261, 3]
click at [1102, 61] on icon "arrow-left" at bounding box center [1102, 59] width 10 height 10
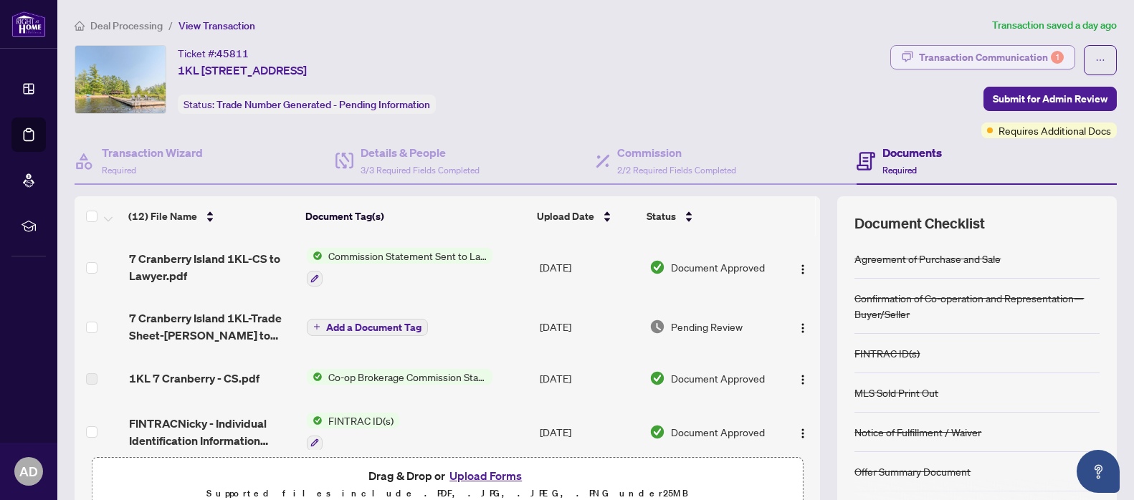
click at [1030, 59] on div "Transaction Communication 1" at bounding box center [991, 57] width 145 height 23
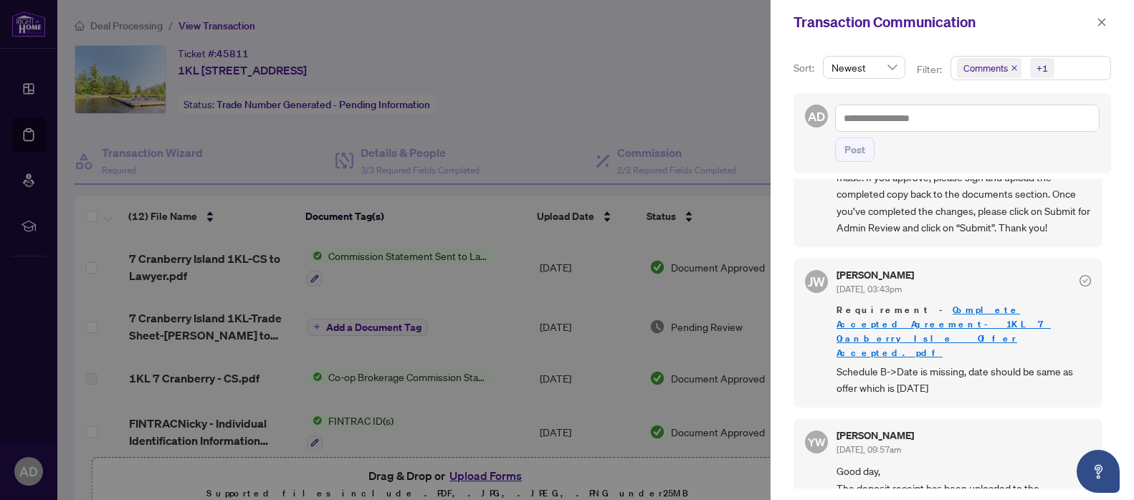
scroll to position [460, 0]
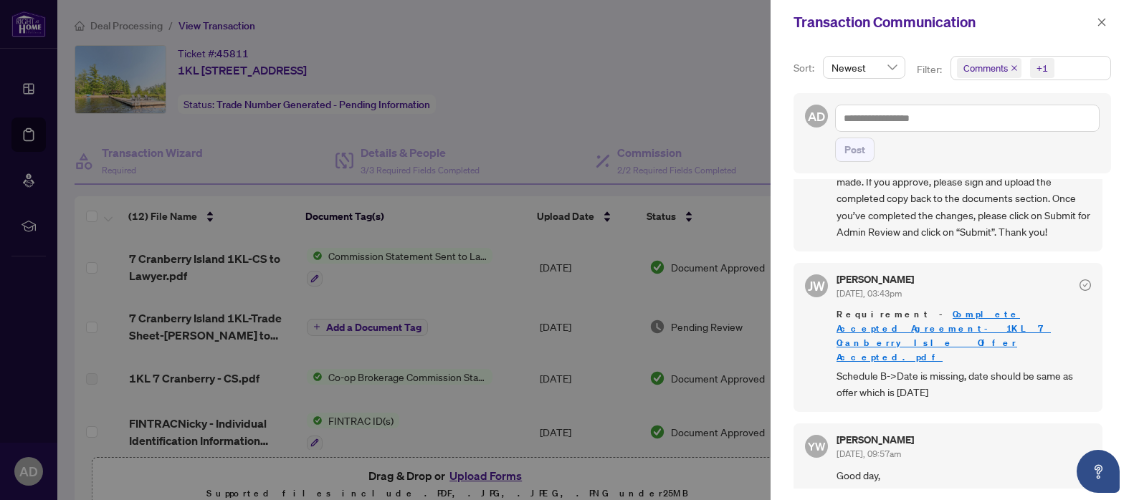
click at [951, 323] on link "Complete Accepted Agreement- 1KL 7 Cranberry Isle _ Offer Accepted.pdf" at bounding box center [944, 335] width 214 height 55
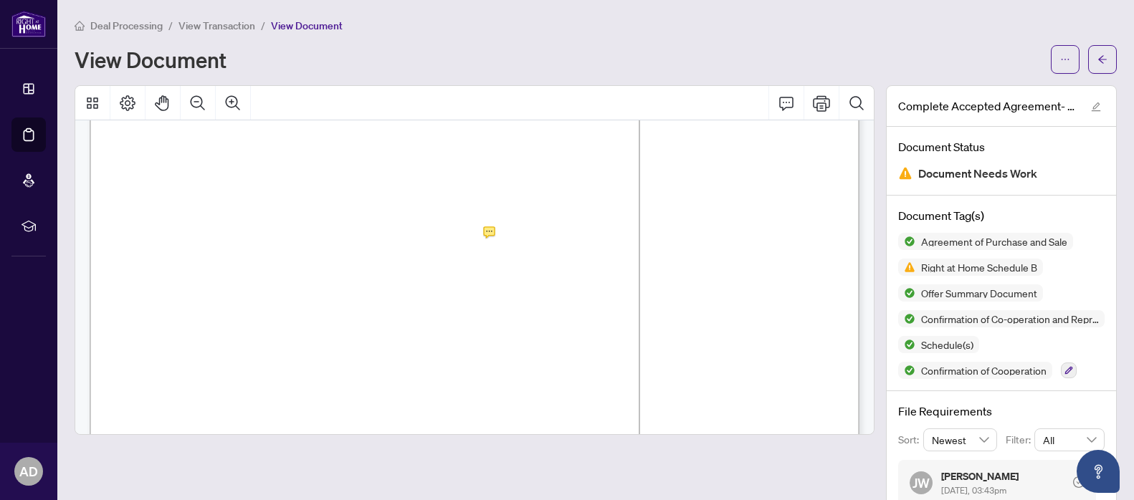
scroll to position [9351, 0]
